Goal: Task Accomplishment & Management: Manage account settings

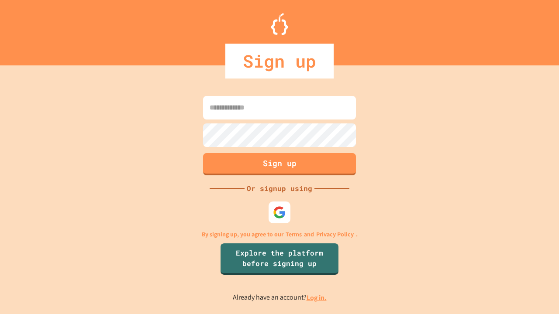
click at [317, 298] on link "Log in." at bounding box center [316, 297] width 20 height 9
